Goal: Transaction & Acquisition: Obtain resource

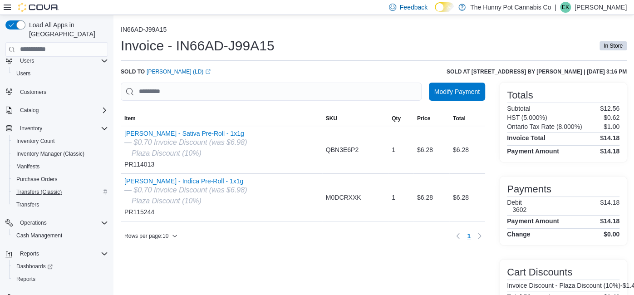
scroll to position [31, 0]
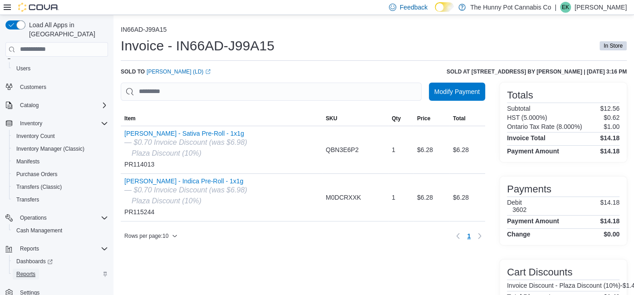
click at [30, 269] on span "Reports" at bounding box center [25, 274] width 19 height 11
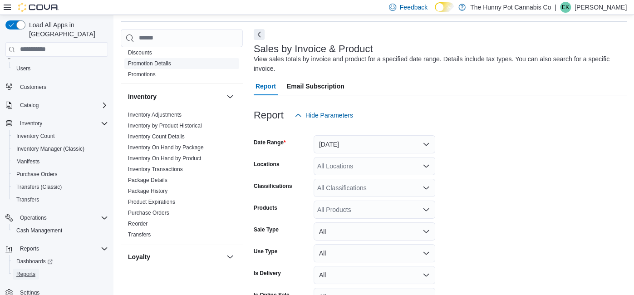
scroll to position [117, 0]
click at [193, 155] on link "Inventory On Hand by Product" at bounding box center [164, 158] width 73 height 6
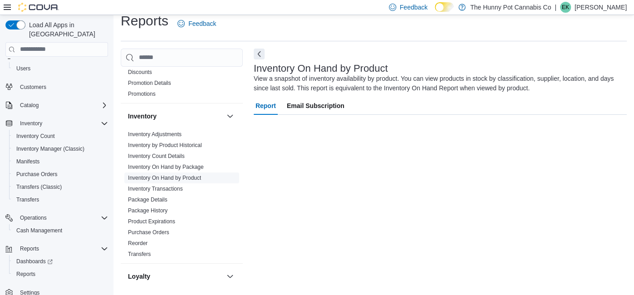
click at [193, 154] on span "Inventory Count Details" at bounding box center [181, 156] width 115 height 11
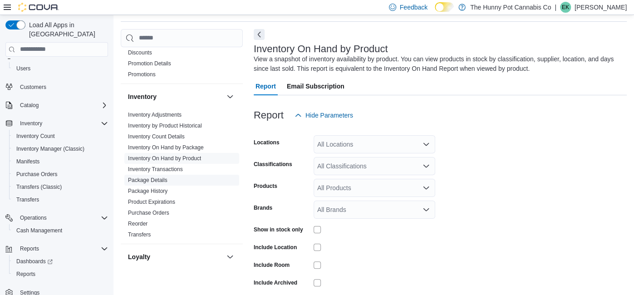
scroll to position [30, 0]
click at [186, 157] on link "Inventory On Hand by Product" at bounding box center [164, 158] width 73 height 6
click at [357, 147] on div "All Locations" at bounding box center [374, 144] width 122 height 18
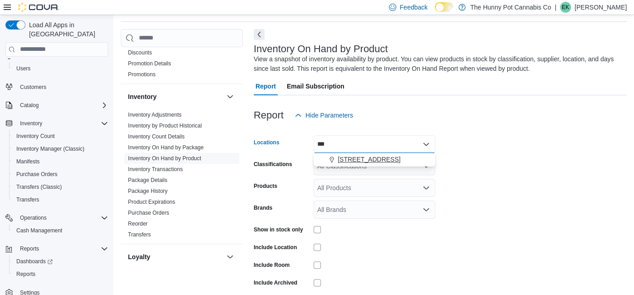
type input "***"
click at [372, 158] on span "2591 Yonge St" at bounding box center [368, 159] width 63 height 9
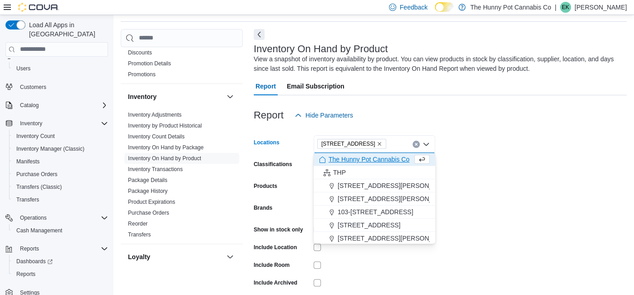
click at [478, 185] on form "Locations 2591 Yonge St Combo box. Selected. 2591 Yonge St. Press Backspace to …" at bounding box center [440, 219] width 373 height 190
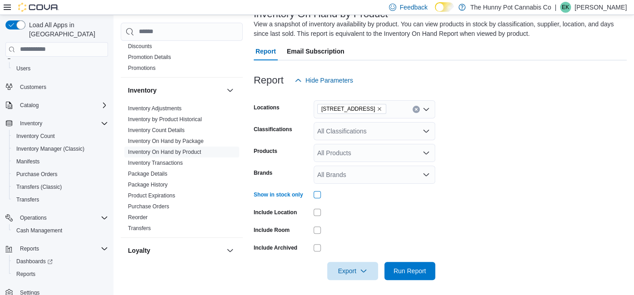
scroll to position [68, 0]
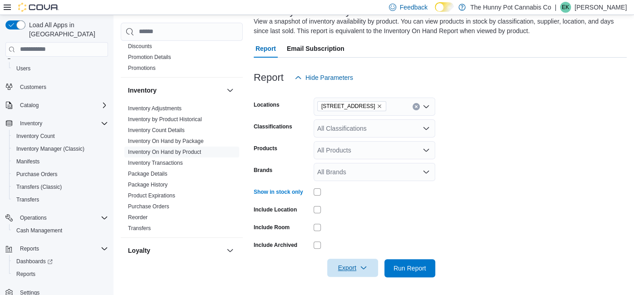
click at [354, 265] on span "Export" at bounding box center [352, 268] width 40 height 18
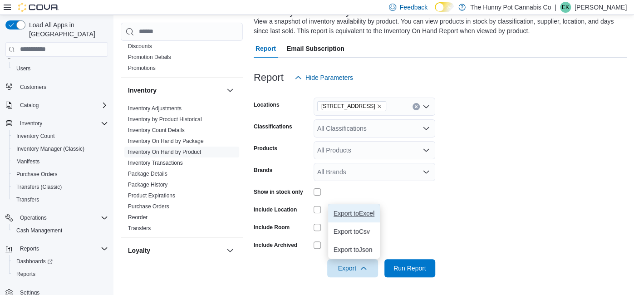
click at [349, 217] on button "Export to Excel" at bounding box center [354, 213] width 52 height 18
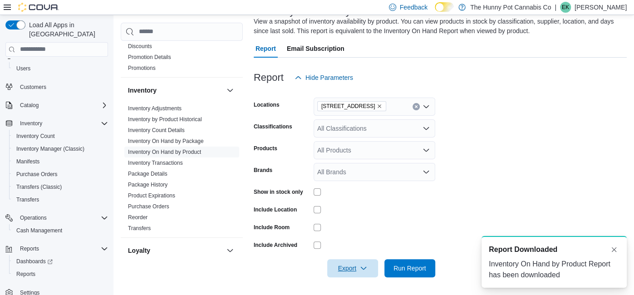
scroll to position [0, 0]
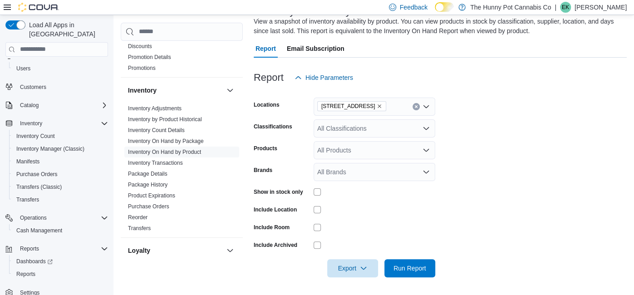
click at [596, 13] on div "Feedback Dark Mode The Hunny Pot Cannabis Co | EK Elizabeth Kettlehut" at bounding box center [505, 7] width 241 height 18
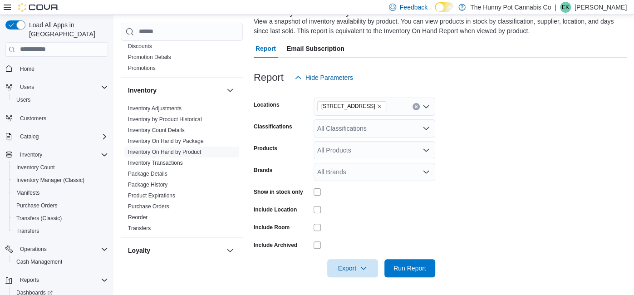
click at [574, 6] on p "Elizabeth Kettlehut" at bounding box center [600, 7] width 52 height 11
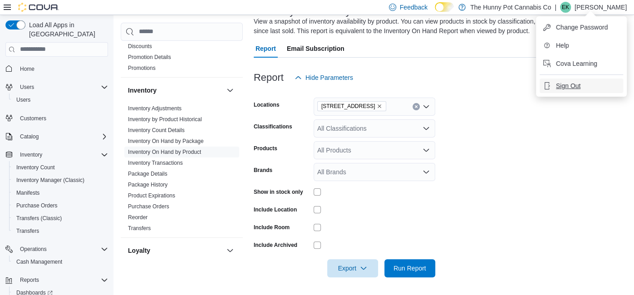
click at [559, 83] on span "Sign Out" at bounding box center [568, 85] width 24 height 9
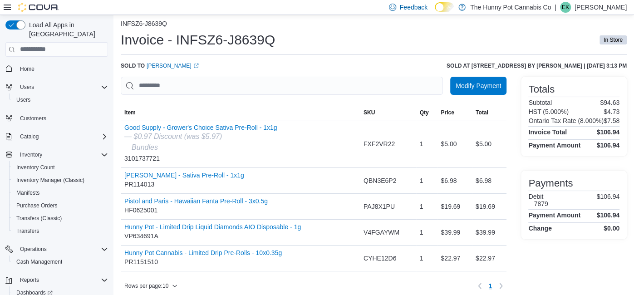
scroll to position [6, 0]
